Goal: Register for event/course

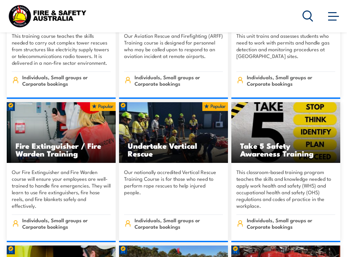
scroll to position [2090, 0]
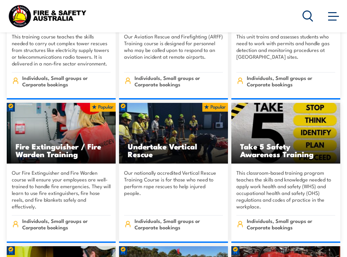
click at [173, 142] on h3 "Undertake Vertical Rescue" at bounding box center [173, 150] width 91 height 16
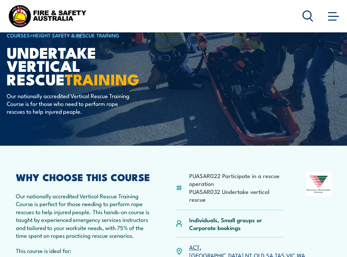
scroll to position [67, 0]
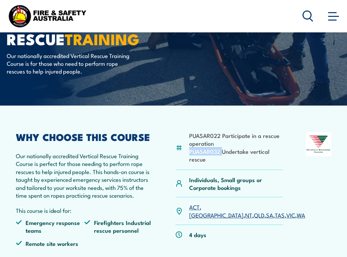
drag, startPoint x: 190, startPoint y: 151, endPoint x: 222, endPoint y: 152, distance: 32.4
click at [222, 152] on li "PUASAR032 Undertake vertical rescue" at bounding box center [236, 155] width 94 height 16
copy li "PUASAR032"
